Goal: Information Seeking & Learning: Learn about a topic

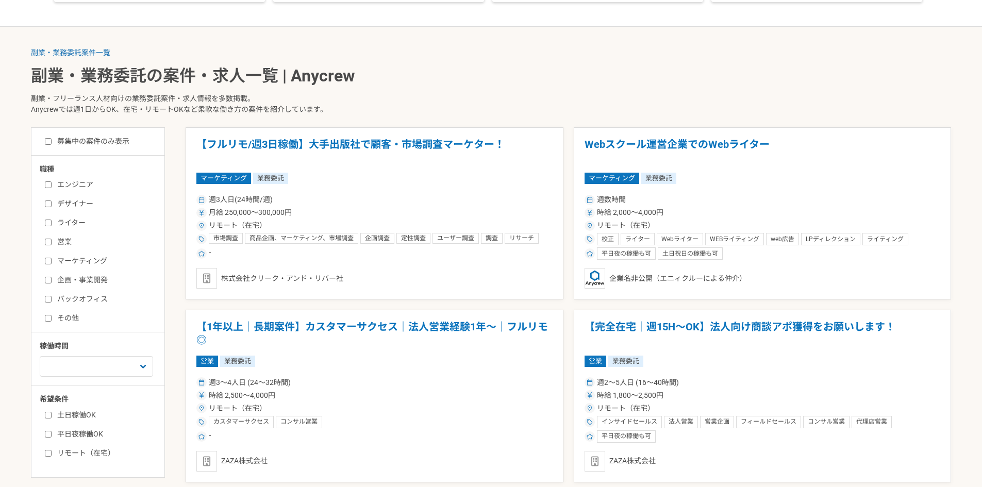
click at [73, 189] on label "エンジニア" at bounding box center [104, 184] width 119 height 11
click at [52, 188] on input "エンジニア" at bounding box center [48, 185] width 7 height 7
checkbox input "true"
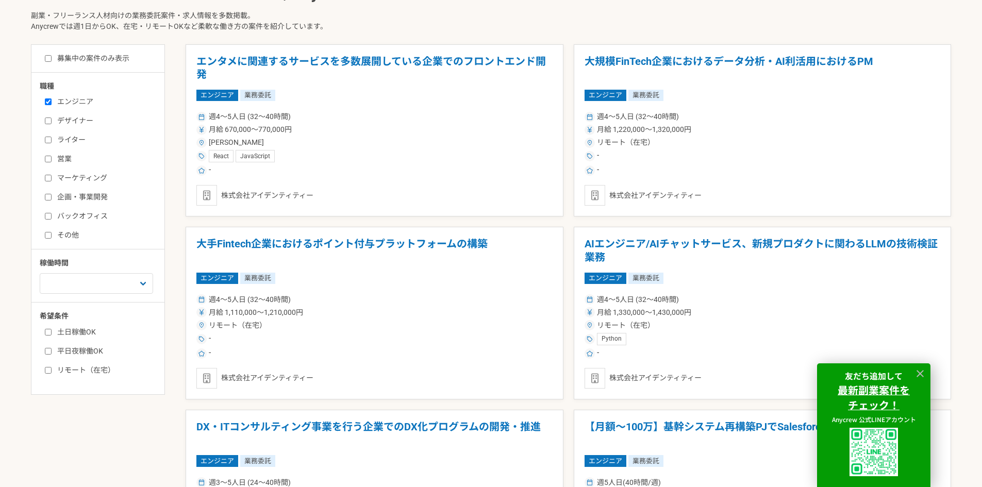
scroll to position [309, 0]
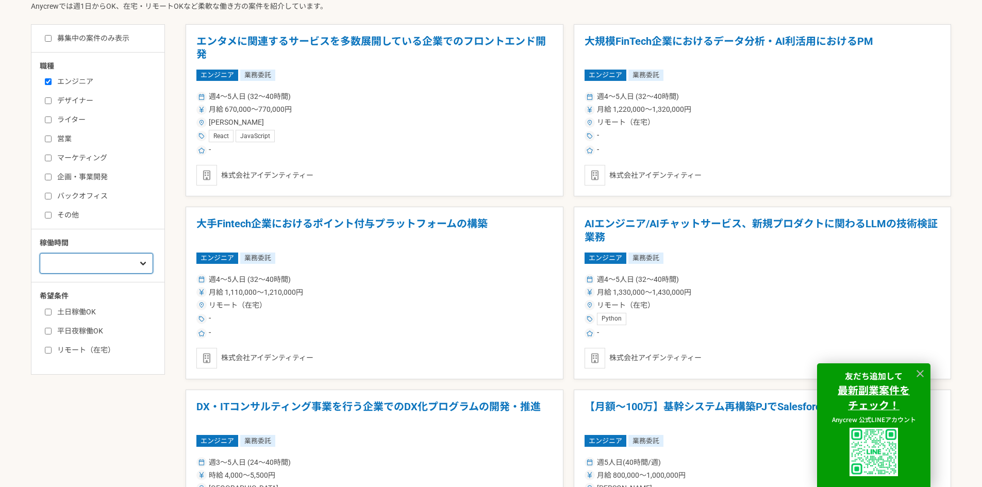
click at [107, 267] on select "週1人日（8時間）以下 週2人日（16時間）以下 週3人日（24時間）以下 週4人日（32時間）以下 週5人日（40時間）以下" at bounding box center [96, 263] width 113 height 21
select select "1"
click at [40, 253] on select "週1人日（8時間）以下 週2人日（16時間）以下 週3人日（24時間）以下 週4人日（32時間）以下 週5人日（40時間）以下" at bounding box center [96, 263] width 113 height 21
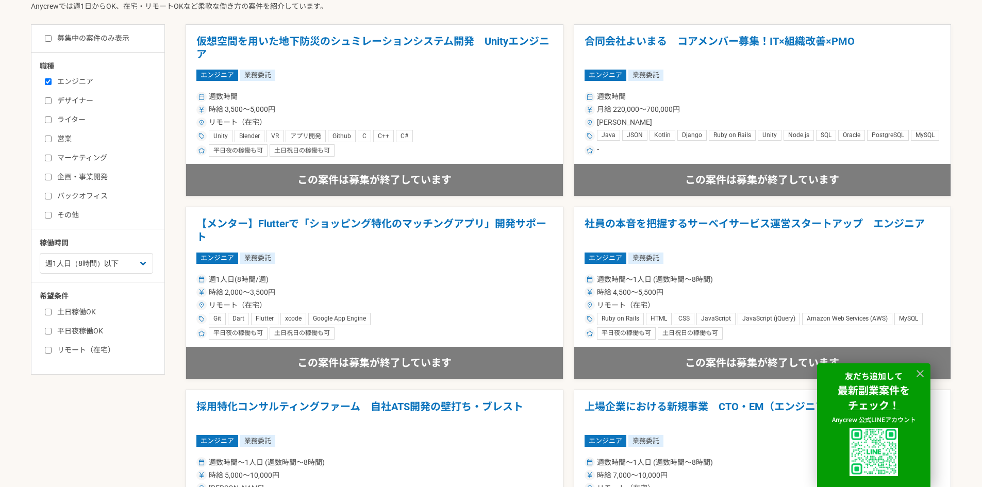
click at [85, 351] on label "リモート（在宅）" at bounding box center [104, 350] width 119 height 11
click at [52, 351] on input "リモート（在宅）" at bounding box center [48, 350] width 7 height 7
checkbox input "true"
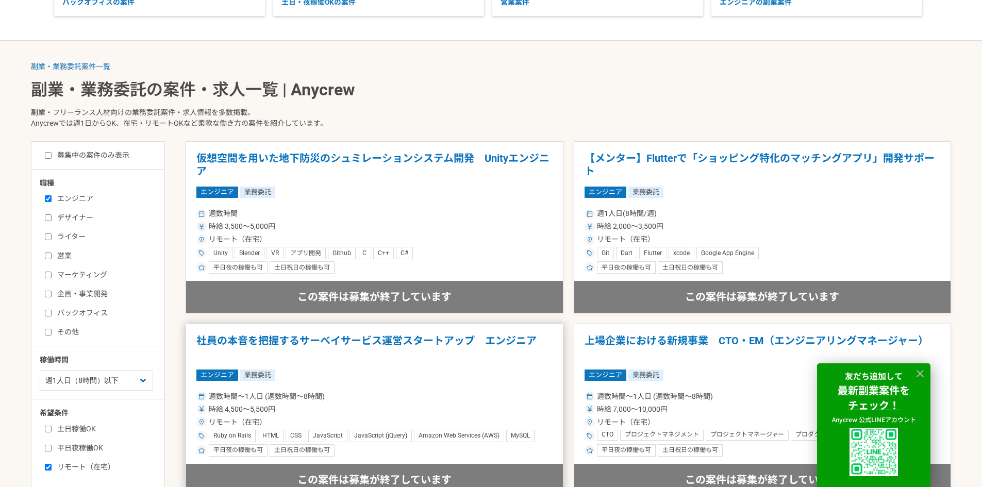
scroll to position [309, 0]
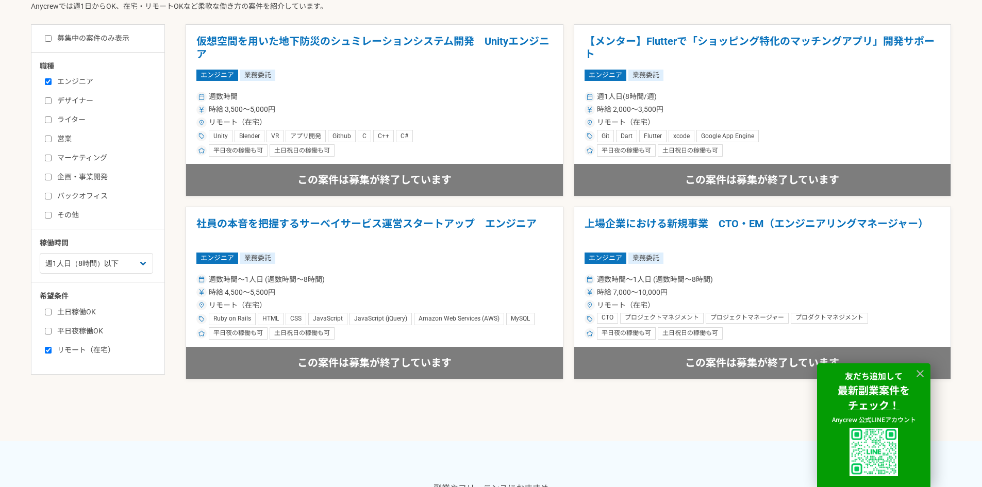
click at [70, 102] on label "デザイナー" at bounding box center [104, 100] width 119 height 11
click at [52, 102] on input "デザイナー" at bounding box center [48, 100] width 7 height 7
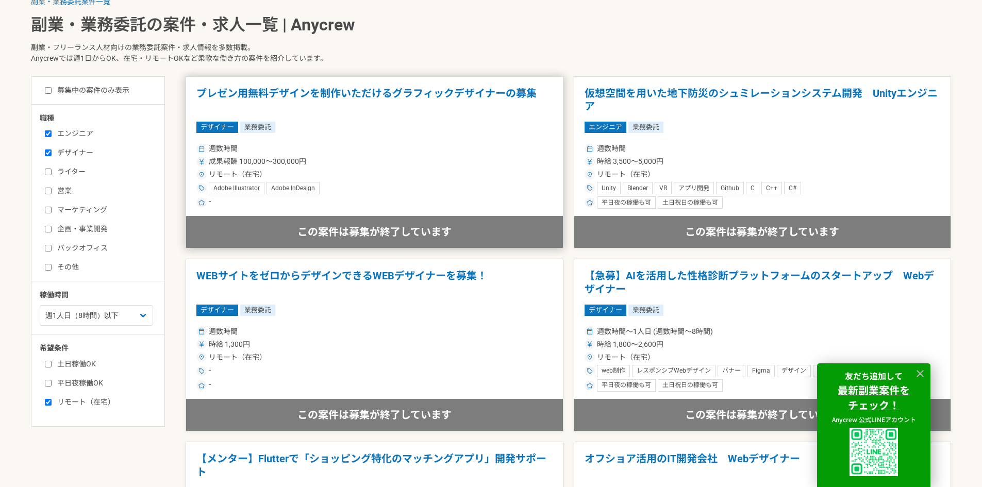
scroll to position [155, 0]
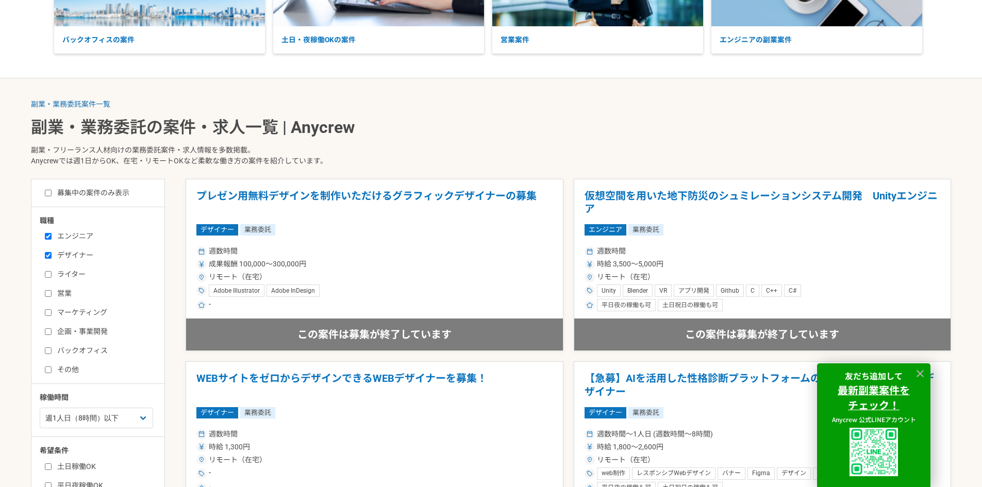
click at [75, 255] on label "デザイナー" at bounding box center [104, 255] width 119 height 11
click at [52, 255] on input "デザイナー" at bounding box center [48, 255] width 7 height 7
checkbox input "false"
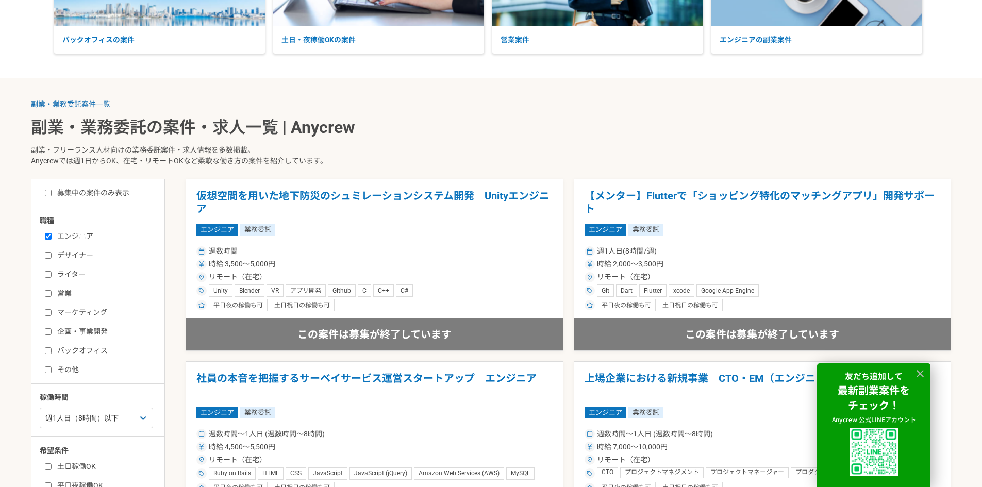
click at [97, 193] on label "募集中の案件のみ表示" at bounding box center [87, 193] width 85 height 11
click at [52, 193] on input "募集中の案件のみ表示" at bounding box center [48, 193] width 7 height 7
checkbox input "true"
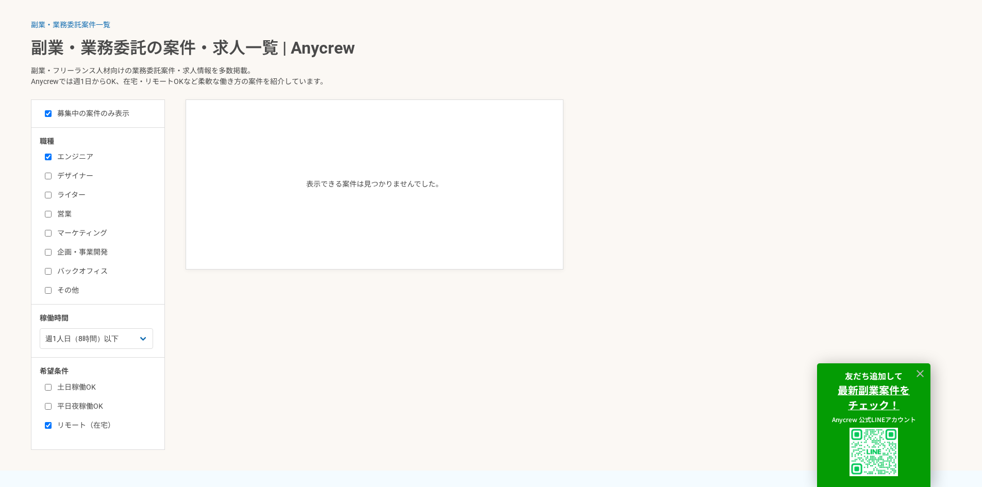
scroll to position [309, 0]
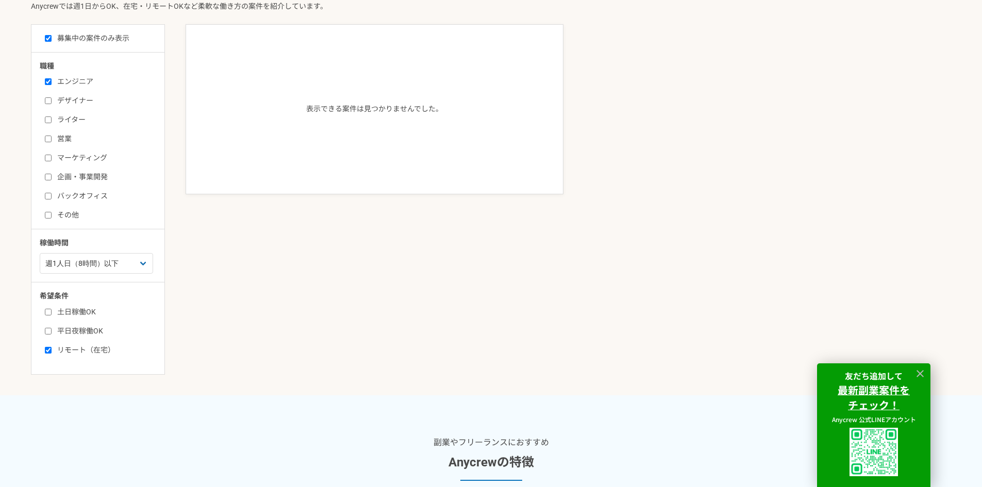
click at [59, 353] on label "リモート（在宅）" at bounding box center [104, 350] width 119 height 11
click at [52, 353] on input "リモート（在宅）" at bounding box center [48, 350] width 7 height 7
checkbox input "false"
click at [132, 271] on select "週1人日（8時間）以下 週2人日（16時間）以下 週3人日（24時間）以下 週4人日（32時間）以下 週5人日（40時間）以下" at bounding box center [96, 263] width 113 height 21
select select "2"
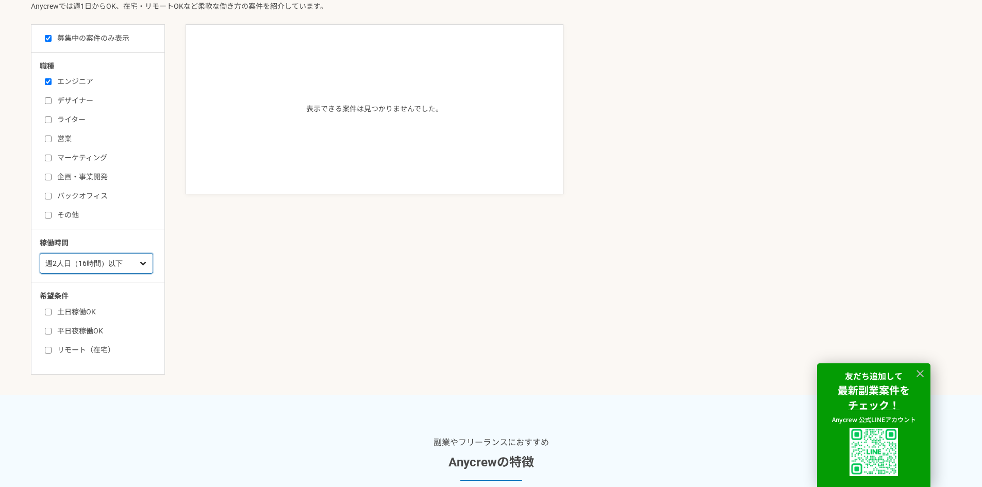
click at [40, 253] on select "週1人日（8時間）以下 週2人日（16時間）以下 週3人日（24時間）以下 週4人日（32時間）以下 週5人日（40時間）以下" at bounding box center [96, 263] width 113 height 21
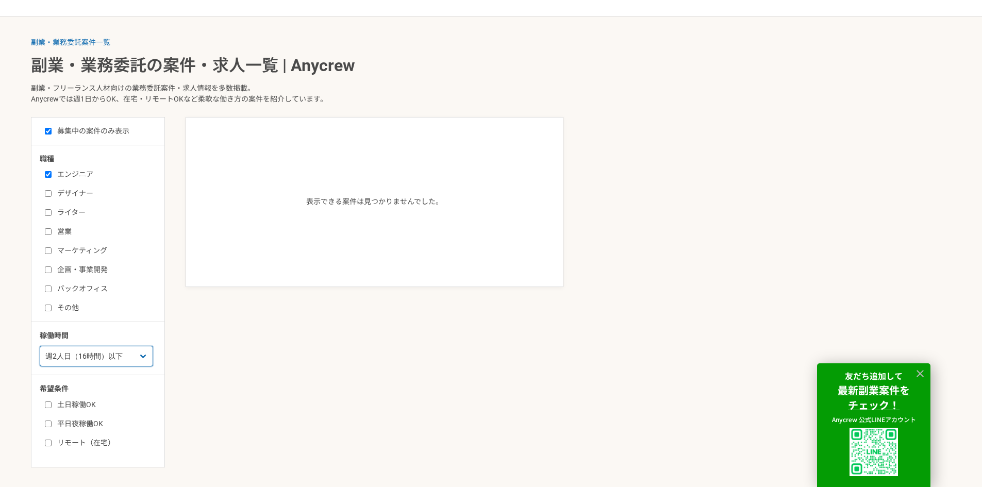
scroll to position [206, 0]
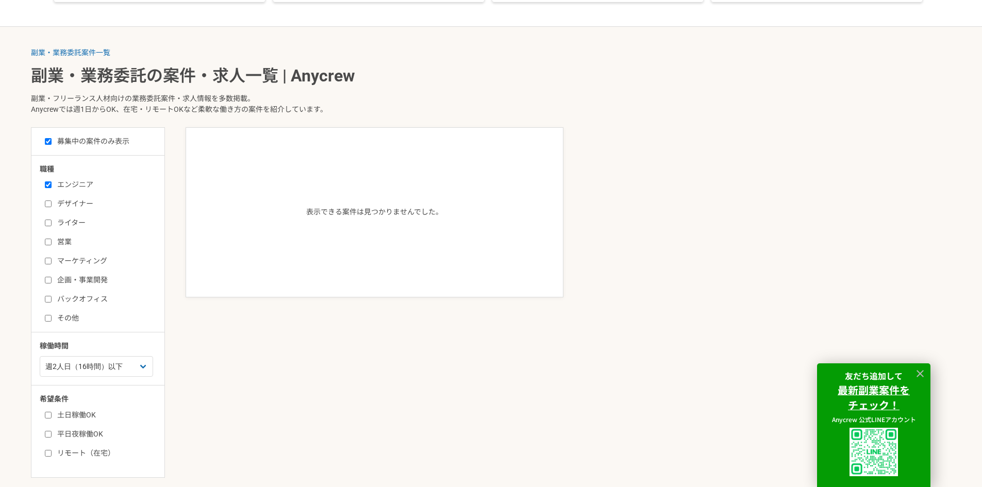
click at [73, 184] on label "エンジニア" at bounding box center [104, 184] width 119 height 11
click at [52, 184] on input "エンジニア" at bounding box center [48, 185] width 7 height 7
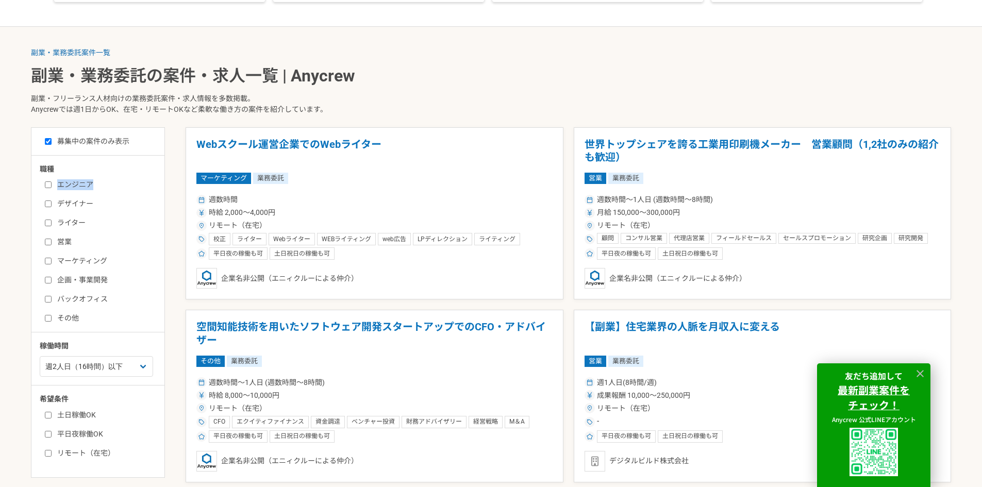
click at [73, 184] on label "エンジニア" at bounding box center [104, 184] width 119 height 11
click at [52, 184] on input "エンジニア" at bounding box center [48, 185] width 7 height 7
checkbox input "true"
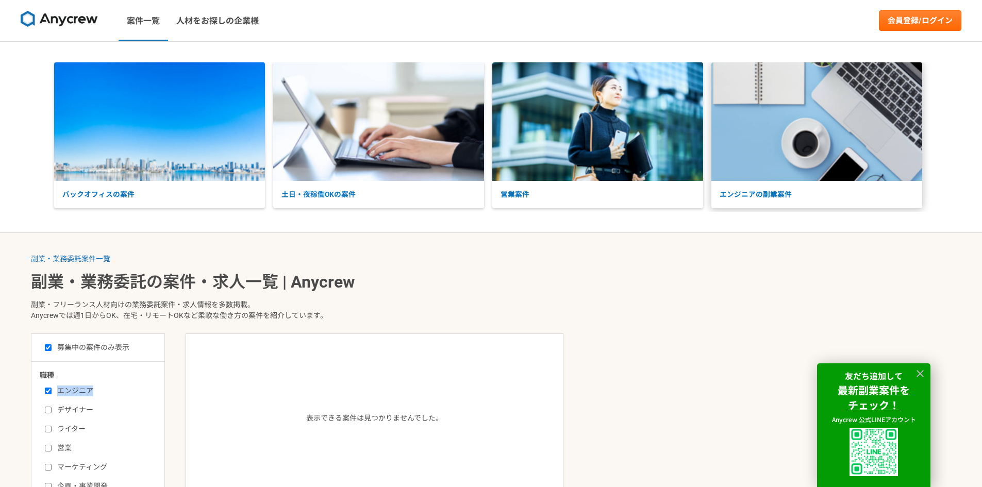
click at [768, 196] on p "エンジニアの副業案件" at bounding box center [817, 194] width 211 height 27
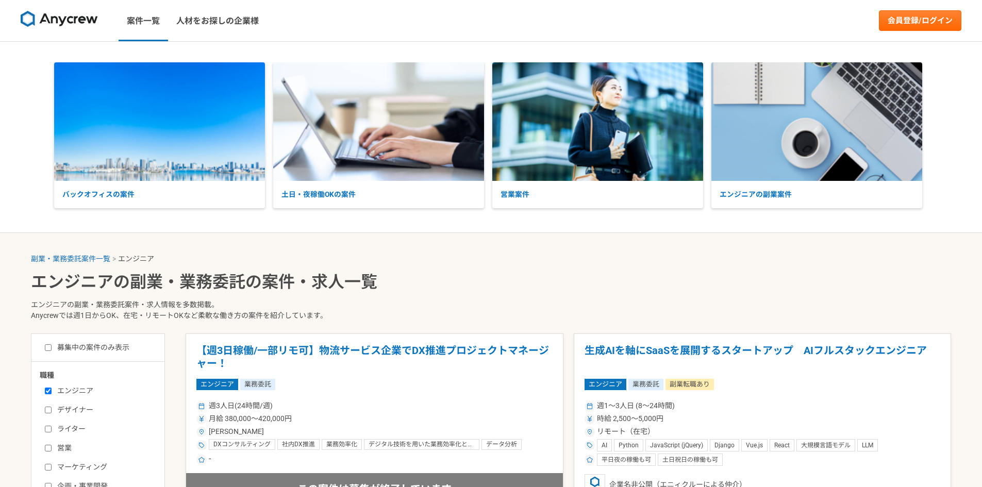
select select "3"
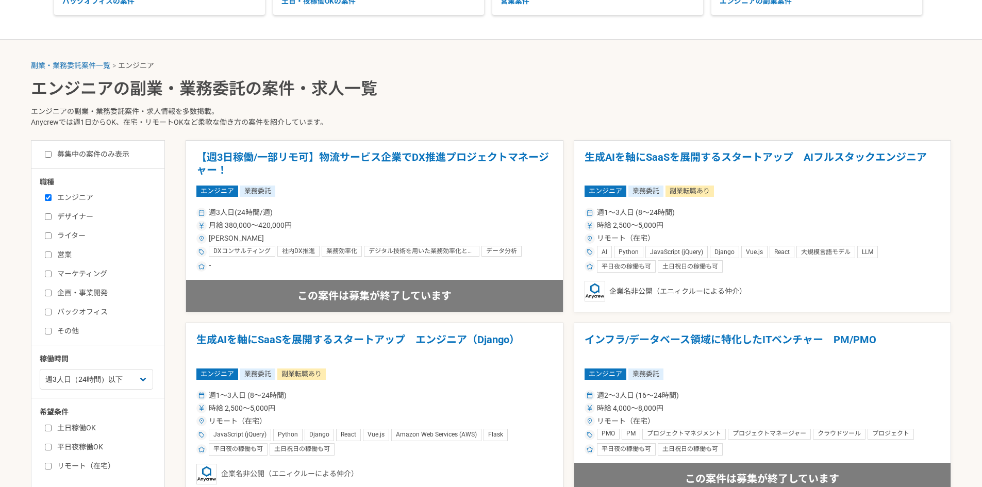
scroll to position [258, 0]
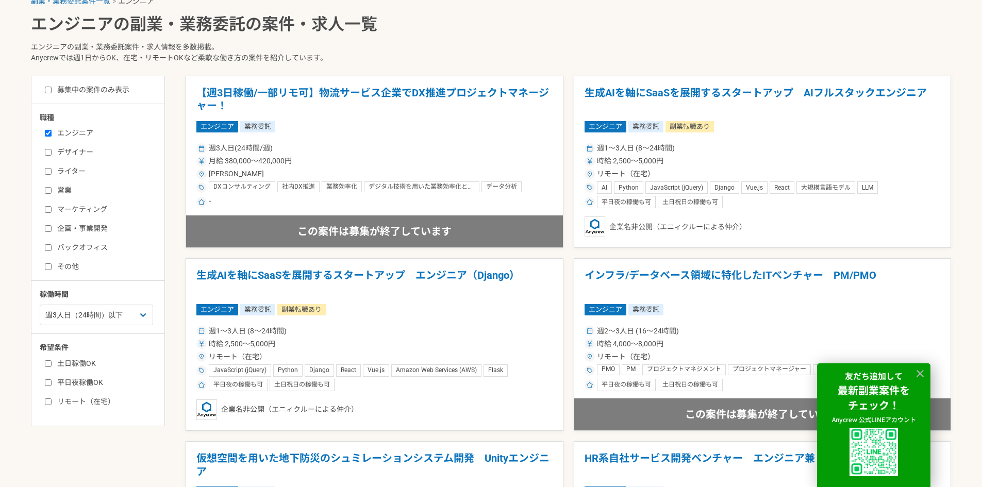
click at [765, 227] on div "企業名非公開（エニィクルーによる仲介）" at bounding box center [763, 227] width 356 height 21
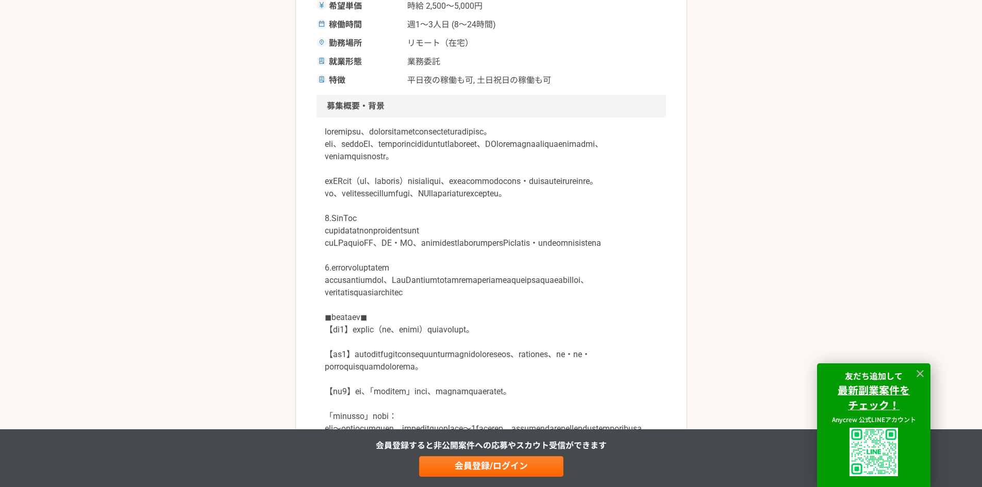
scroll to position [258, 0]
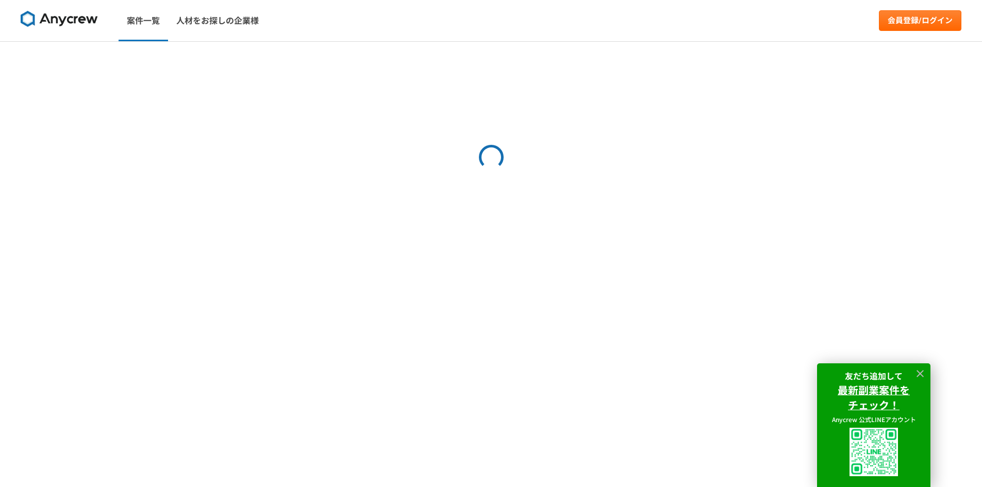
select select "3"
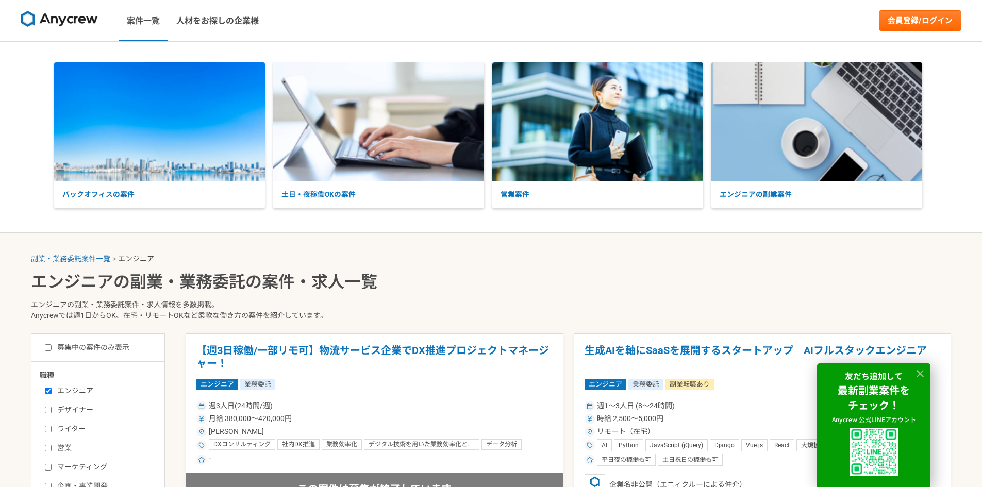
click at [75, 346] on label "募集中の案件のみ表示" at bounding box center [87, 347] width 85 height 11
click at [52, 346] on input "募集中の案件のみ表示" at bounding box center [48, 348] width 7 height 7
checkbox input "true"
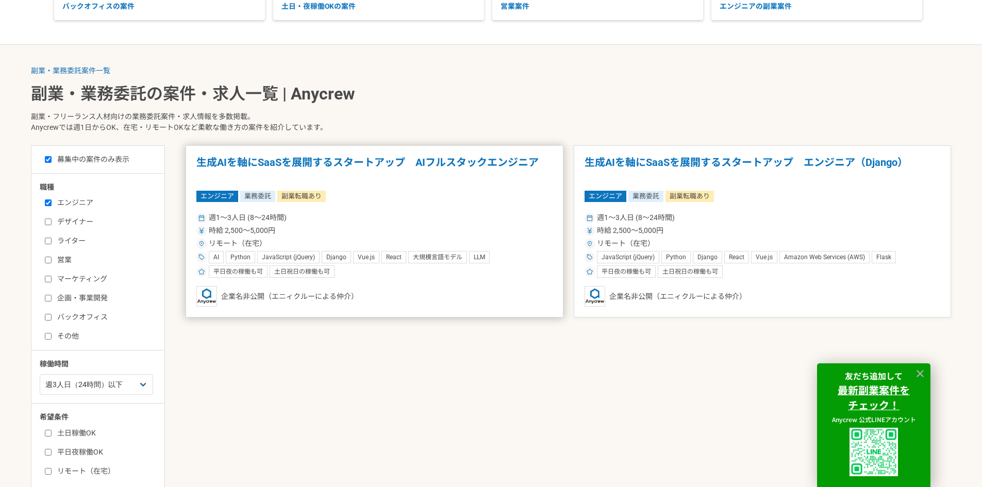
scroll to position [206, 0]
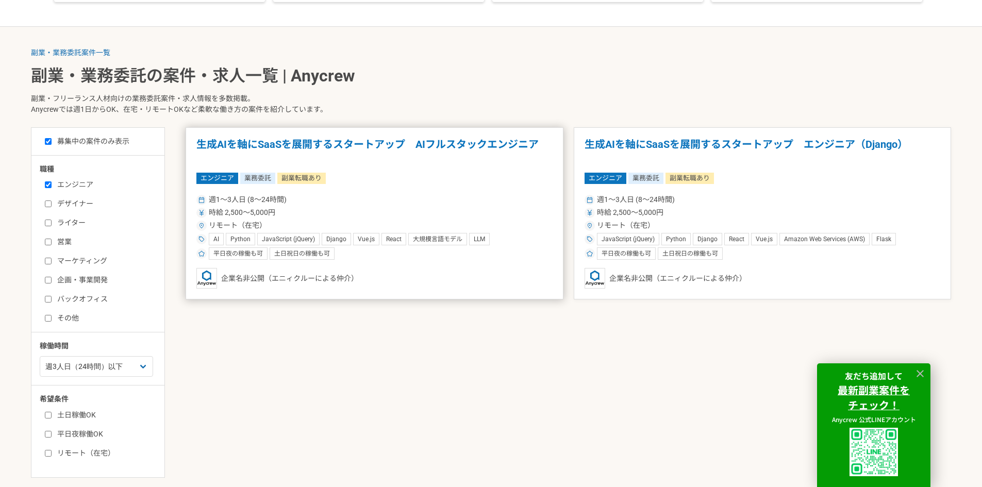
click at [437, 196] on div "週1〜3人日 (8〜24時間)" at bounding box center [374, 199] width 356 height 11
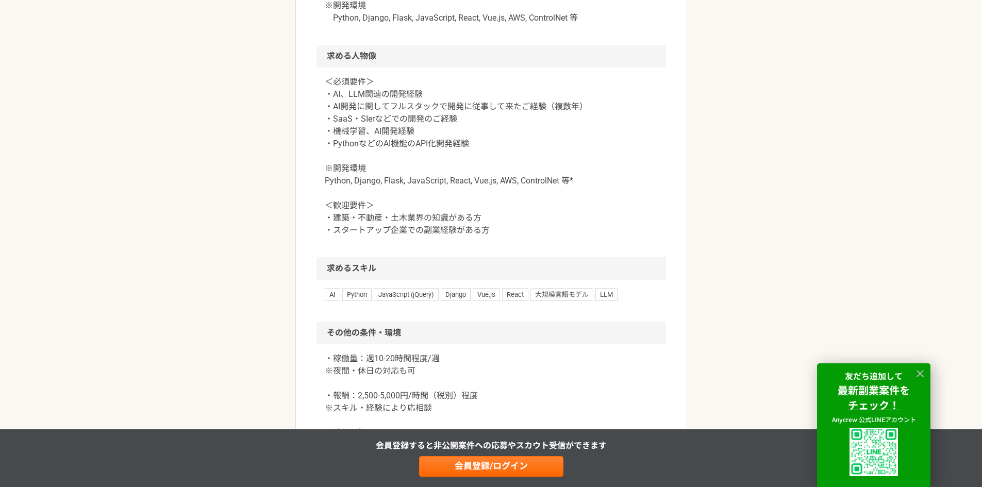
scroll to position [980, 0]
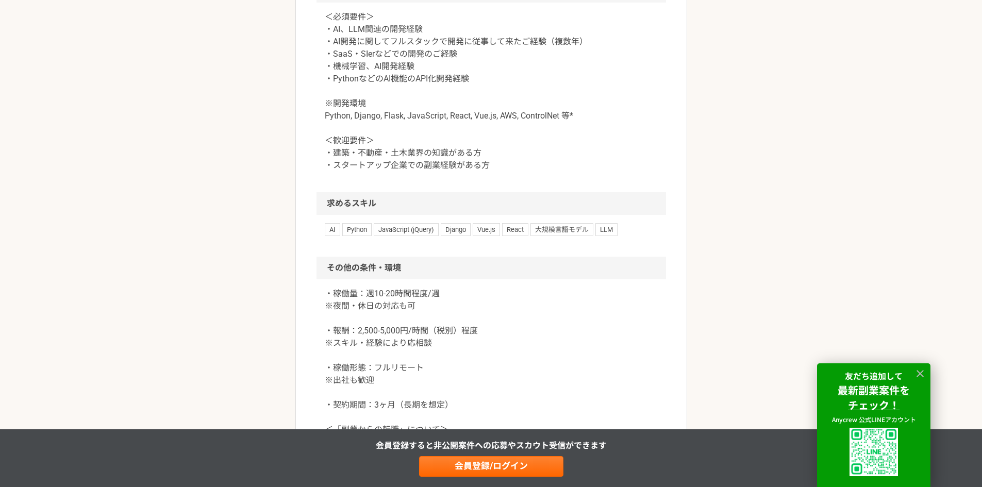
click at [331, 116] on p "＜必須要件＞ ・AI、LLM関連の開発経験 ・AI開発に関してフルスタックで開発に従事して来たご経験（複数年） ・SaaS・SIerなどでの開発のご経験 ・機…" at bounding box center [491, 91] width 333 height 161
click at [363, 113] on p "＜必須要件＞ ・AI、LLM関連の開発経験 ・AI開発に関してフルスタックで開発に従事して来たご経験（複数年） ・SaaS・SIerなどでの開発のご経験 ・機…" at bounding box center [491, 91] width 333 height 161
click at [400, 113] on p "＜必須要件＞ ・AI、LLM関連の開発経験 ・AI開発に関してフルスタックで開発に従事して来たご経験（複数年） ・SaaS・SIerなどでの開発のご経験 ・機…" at bounding box center [491, 91] width 333 height 161
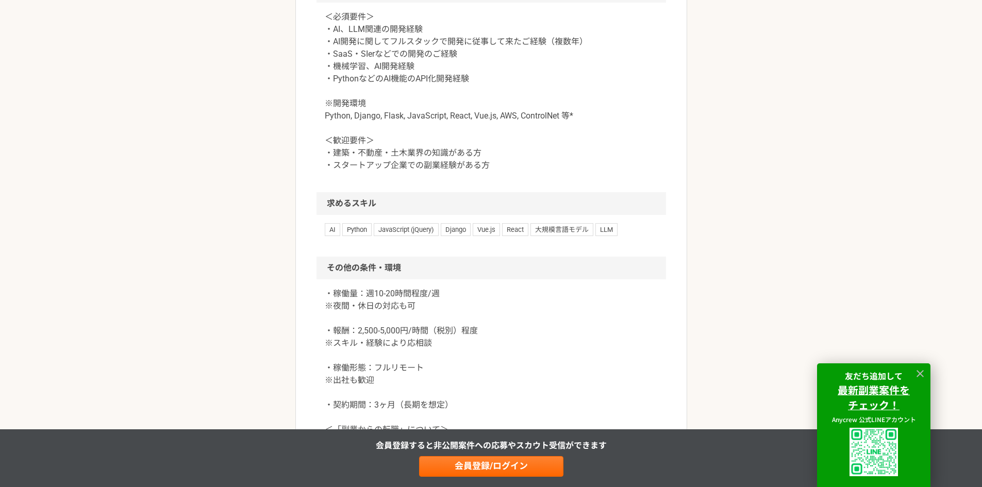
click at [359, 117] on p "＜必須要件＞ ・AI、LLM関連の開発経験 ・AI開発に関してフルスタックで開発に従事して来たご経験（複数年） ・SaaS・SIerなどでの開発のご経験 ・機…" at bounding box center [491, 91] width 333 height 161
click at [339, 128] on p "＜必須要件＞ ・AI、LLM関連の開発経験 ・AI開発に関してフルスタックで開発に従事して来たご経験（複数年） ・SaaS・SIerなどでの開発のご経験 ・機…" at bounding box center [491, 91] width 333 height 161
click at [349, 128] on p "＜必須要件＞ ・AI、LLM関連の開発経験 ・AI開発に関してフルスタックで開発に従事して来たご経験（複数年） ・SaaS・SIerなどでの開発のご経験 ・機…" at bounding box center [491, 91] width 333 height 161
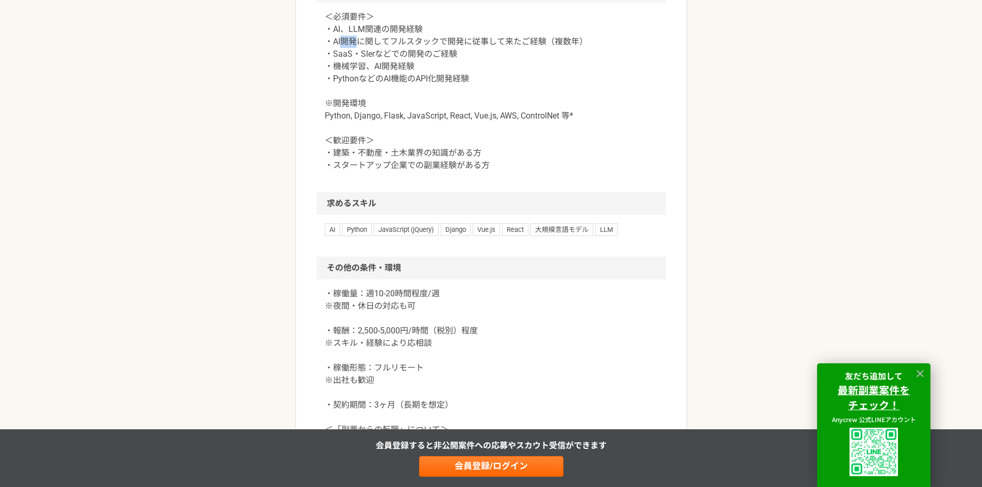
click at [349, 128] on p "＜必須要件＞ ・AI、LLM関連の開発経験 ・AI開発に関してフルスタックで開発に従事して来たご経験（複数年） ・SaaS・SIerなどでの開発のご経験 ・機…" at bounding box center [491, 91] width 333 height 161
click at [392, 127] on p "＜必須要件＞ ・AI、LLM関連の開発経験 ・AI開発に関してフルスタックで開発に従事して来たご経験（複数年） ・SaaS・SIerなどでの開発のご経験 ・機…" at bounding box center [491, 91] width 333 height 161
click at [469, 125] on p "＜必須要件＞ ・AI、LLM関連の開発経験 ・AI開発に関してフルスタックで開発に従事して来たご経験（複数年） ・SaaS・SIerなどでの開発のご経験 ・機…" at bounding box center [491, 91] width 333 height 161
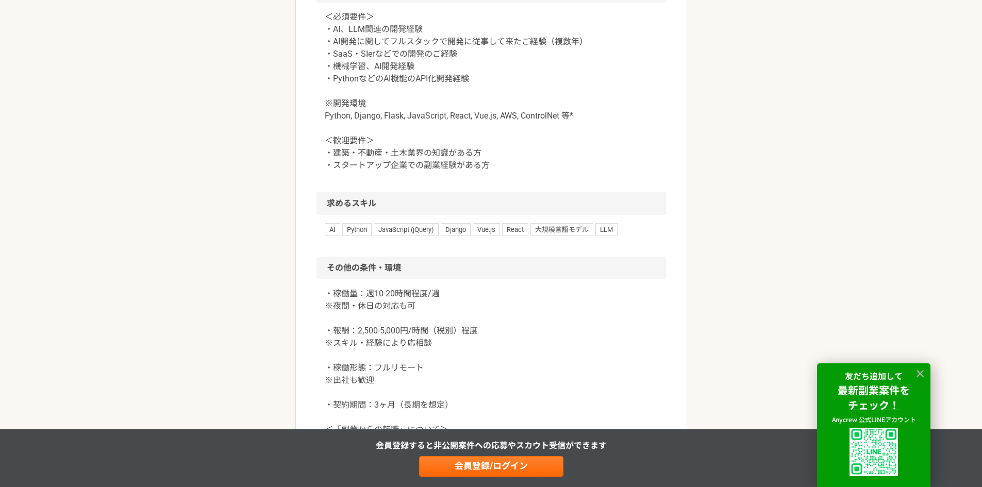
click at [517, 125] on p "＜必須要件＞ ・AI、LLM関連の開発経験 ・AI開発に関してフルスタックで開発に従事して来たご経験（複数年） ・SaaS・SIerなどでの開発のご経験 ・機…" at bounding box center [491, 91] width 333 height 161
click at [516, 124] on p "＜必須要件＞ ・AI、LLM関連の開発経験 ・AI開発に関してフルスタックで開発に従事して来たご経験（複数年） ・SaaS・SIerなどでの開発のご経験 ・機…" at bounding box center [491, 91] width 333 height 161
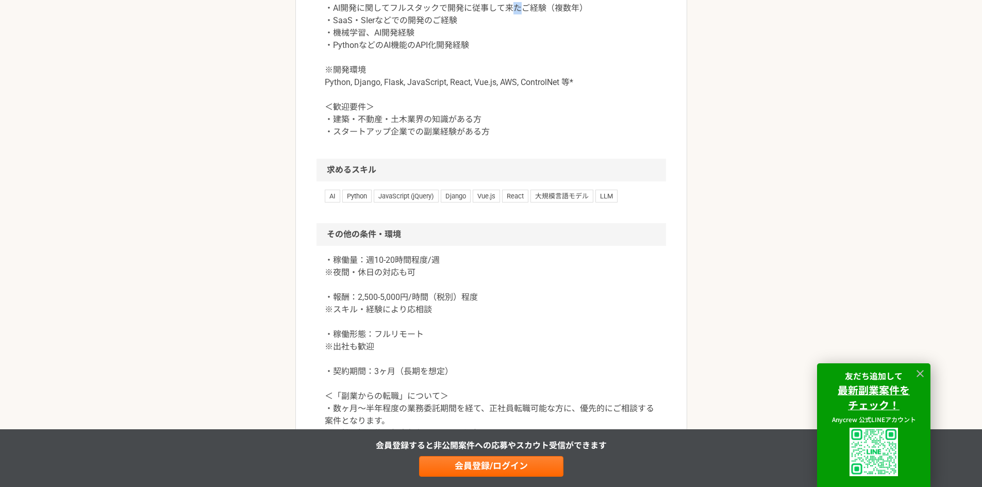
scroll to position [1031, 0]
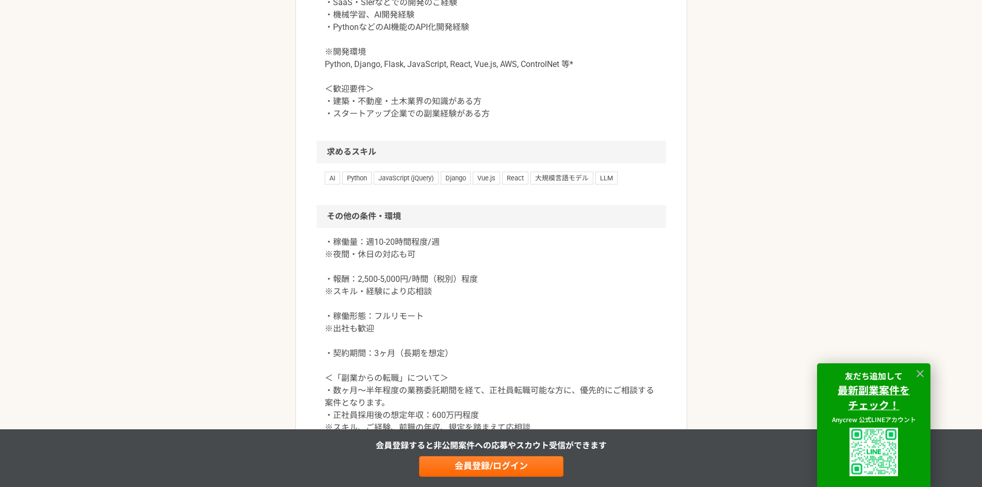
click at [345, 90] on p "＜必須要件＞ ・AI、LLM関連の開発経験 ・AI開発に関してフルスタックで開発に従事して来たご経験（複数年） ・SaaS・SIerなどでの開発のご経験 ・機…" at bounding box center [491, 39] width 333 height 161
click at [391, 89] on p "＜必須要件＞ ・AI、LLM関連の開発経験 ・AI開発に関してフルスタックで開発に従事して来たご経験（複数年） ・SaaS・SIerなどでの開発のご経験 ・機…" at bounding box center [491, 39] width 333 height 161
click at [418, 89] on p "＜必須要件＞ ・AI、LLM関連の開発経験 ・AI開発に関してフルスタックで開発に従事して来たご経験（複数年） ・SaaS・SIerなどでの開発のご経験 ・機…" at bounding box center [491, 39] width 333 height 161
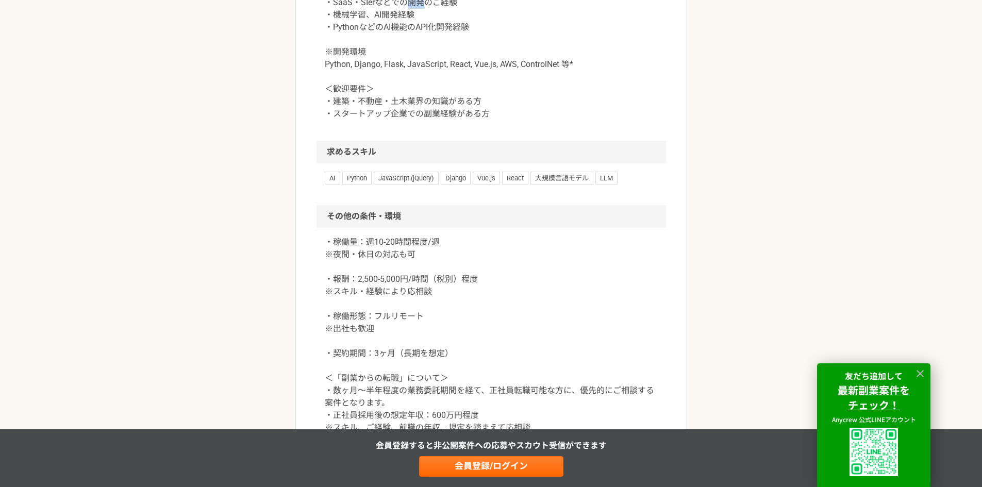
click at [418, 89] on p "＜必須要件＞ ・AI、LLM関連の開発経験 ・AI開発に関してフルスタックで開発に従事して来たご経験（複数年） ・SaaS・SIerなどでの開発のご経験 ・機…" at bounding box center [491, 39] width 333 height 161
click at [448, 91] on p "＜必須要件＞ ・AI、LLM関連の開発経験 ・AI開発に関してフルスタックで開発に従事して来たご経験（複数年） ・SaaS・SIerなどでの開発のご経験 ・機…" at bounding box center [491, 39] width 333 height 161
click at [347, 100] on p "＜必須要件＞ ・AI、LLM関連の開発経験 ・AI開発に関してフルスタックで開発に従事して来たご経験（複数年） ・SaaS・SIerなどでの開発のご経験 ・機…" at bounding box center [491, 39] width 333 height 161
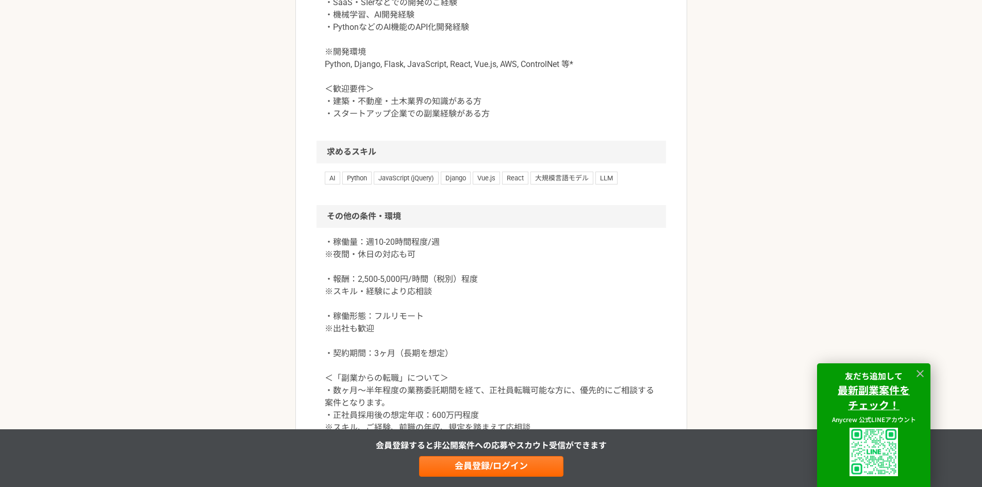
click at [402, 99] on p "＜必須要件＞ ・AI、LLM関連の開発経験 ・AI開発に関してフルスタックで開発に従事して来たご経験（複数年） ・SaaS・SIerなどでの開発のご経験 ・機…" at bounding box center [491, 39] width 333 height 161
click at [376, 107] on p "＜必須要件＞ ・AI、LLM関連の開発経験 ・AI開発に関してフルスタックで開発に従事して来たご経験（複数年） ・SaaS・SIerなどでの開発のご経験 ・機…" at bounding box center [491, 39] width 333 height 161
click at [380, 102] on p "＜必須要件＞ ・AI、LLM関連の開発経験 ・AI開発に関してフルスタックで開発に従事して来たご経験（複数年） ・SaaS・SIerなどでの開発のご経験 ・機…" at bounding box center [491, 39] width 333 height 161
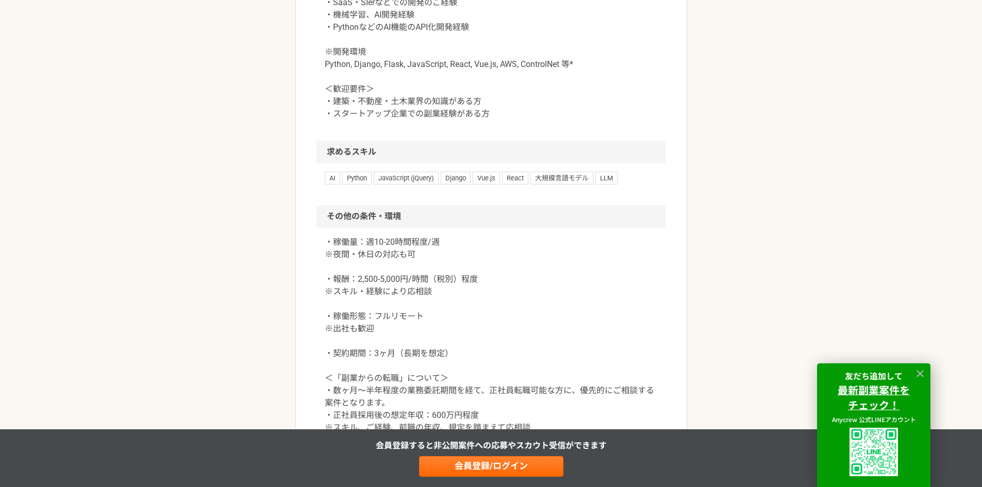
click at [390, 99] on p "＜必須要件＞ ・AI、LLM関連の開発経験 ・AI開発に関してフルスタックで開発に従事して来たご経験（複数年） ・SaaS・SIerなどでの開発のご経験 ・機…" at bounding box center [491, 39] width 333 height 161
click at [418, 100] on p "＜必須要件＞ ・AI、LLM関連の開発経験 ・AI開発に関してフルスタックで開発に従事して来たご経験（複数年） ・SaaS・SIerなどでの開発のご経験 ・機…" at bounding box center [491, 39] width 333 height 161
click at [401, 103] on p "＜必須要件＞ ・AI、LLM関連の開発経験 ・AI開発に関してフルスタックで開発に従事して来たご経験（複数年） ・SaaS・SIerなどでの開発のご経験 ・機…" at bounding box center [491, 39] width 333 height 161
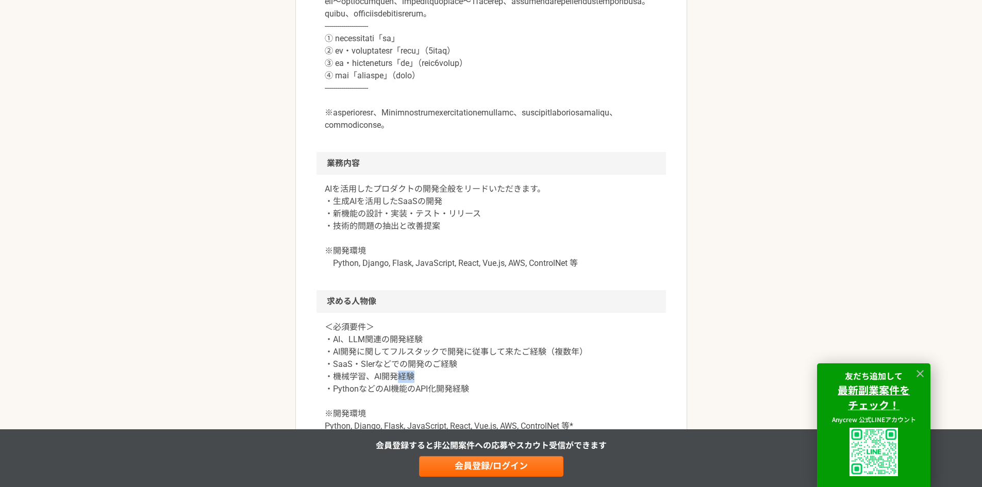
scroll to position [670, 0]
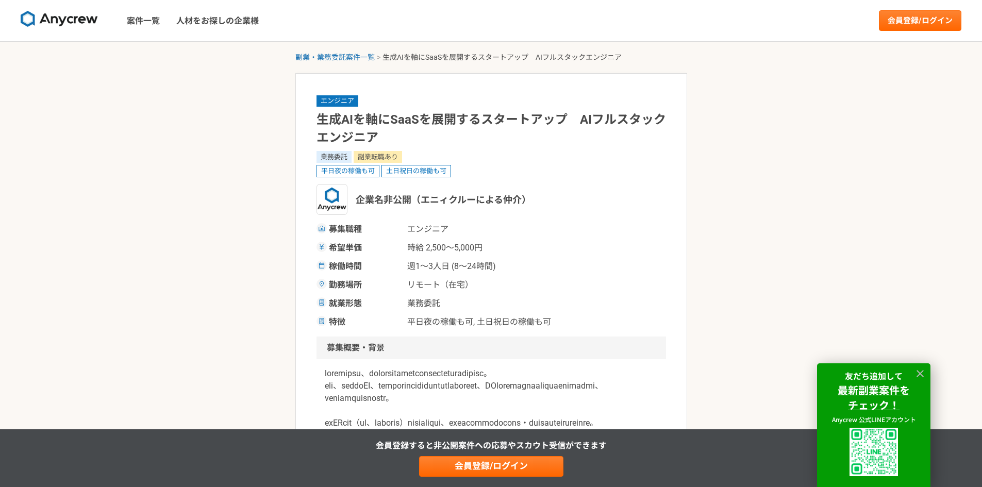
select select "3"
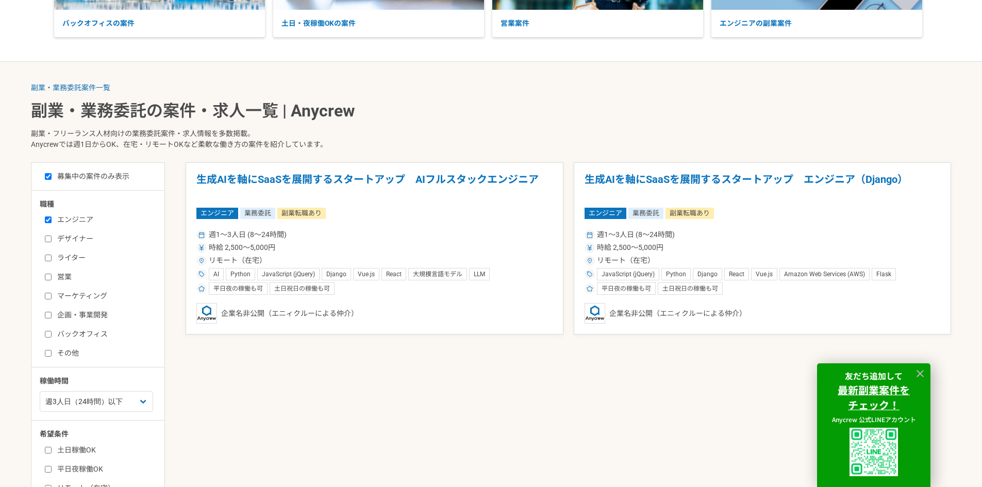
scroll to position [258, 0]
